Goal: Task Accomplishment & Management: Use online tool/utility

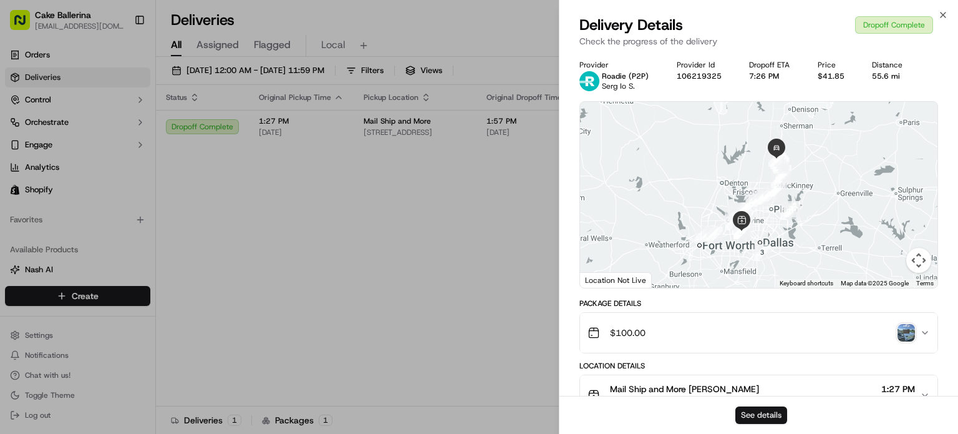
click at [746, 410] on button "See details" at bounding box center [762, 414] width 52 height 17
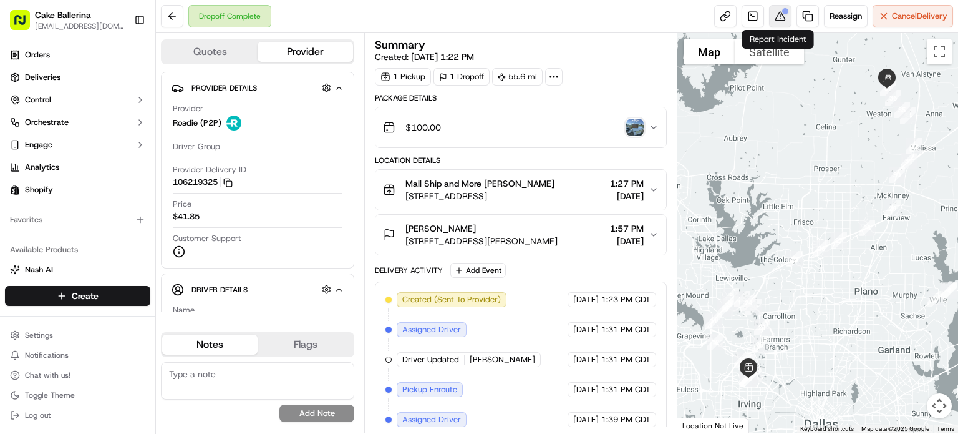
click at [785, 16] on button at bounding box center [780, 16] width 22 height 22
